Goal: Use online tool/utility: Utilize a website feature to perform a specific function

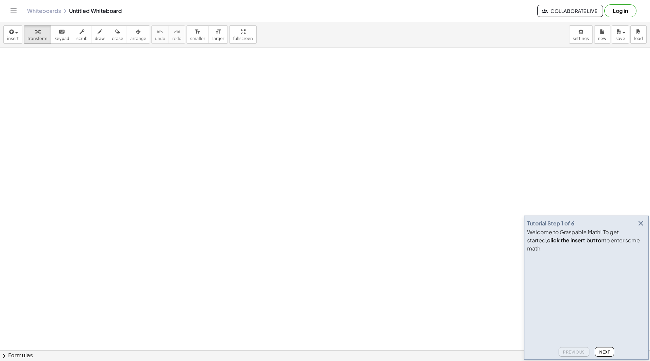
click at [641, 227] on icon "button" at bounding box center [641, 223] width 8 height 8
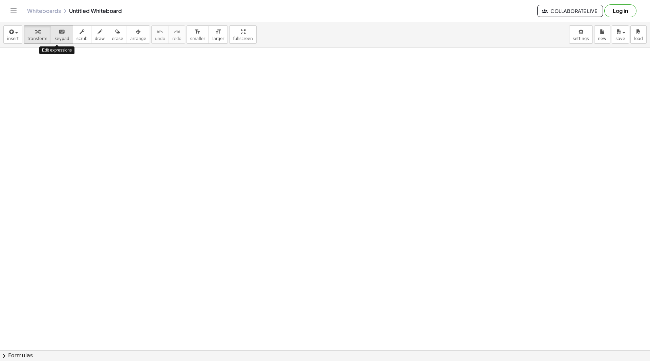
click at [55, 37] on span "keypad" at bounding box center [62, 38] width 15 height 5
drag, startPoint x: 69, startPoint y: 106, endPoint x: 118, endPoint y: 116, distance: 50.2
drag, startPoint x: 15, startPoint y: 38, endPoint x: 25, endPoint y: 48, distance: 13.7
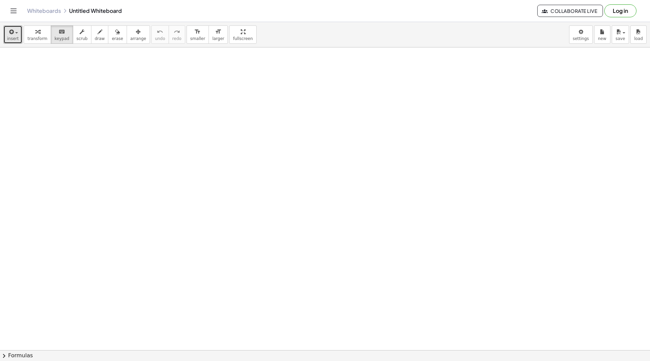
click at [15, 38] on span "insert" at bounding box center [13, 38] width 12 height 5
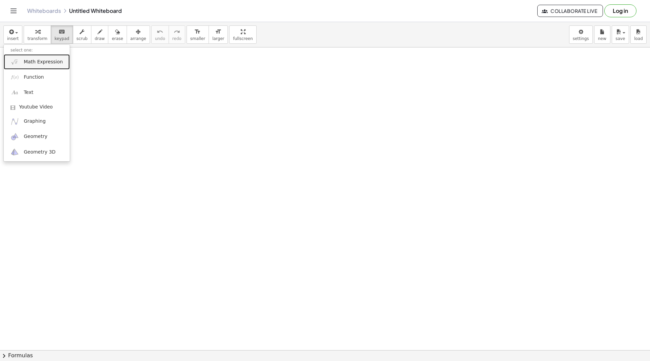
click at [45, 68] on link "Math Expression" at bounding box center [37, 61] width 66 height 15
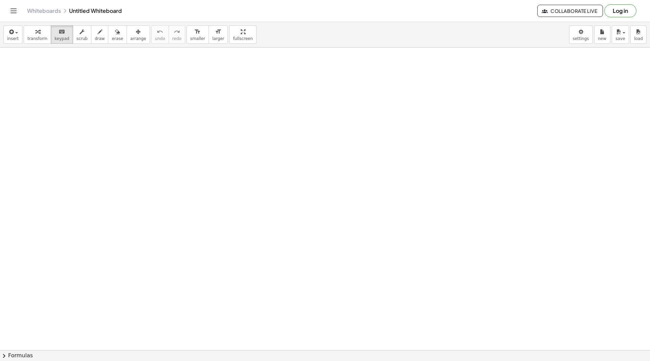
click at [79, 41] on span "scrub" at bounding box center [82, 38] width 11 height 5
drag, startPoint x: 96, startPoint y: 107, endPoint x: 242, endPoint y: 183, distance: 164.2
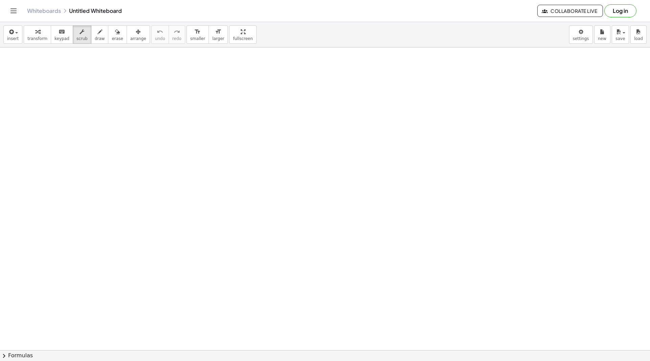
drag, startPoint x: 242, startPoint y: 183, endPoint x: 383, endPoint y: 208, distance: 143.5
drag, startPoint x: 479, startPoint y: 156, endPoint x: 540, endPoint y: 102, distance: 81.6
